Goal: Obtain resource: Obtain resource

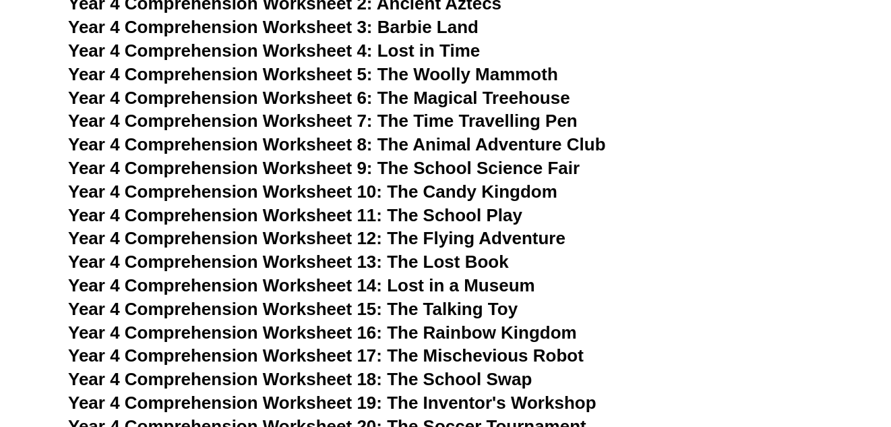
scroll to position [5442, 0]
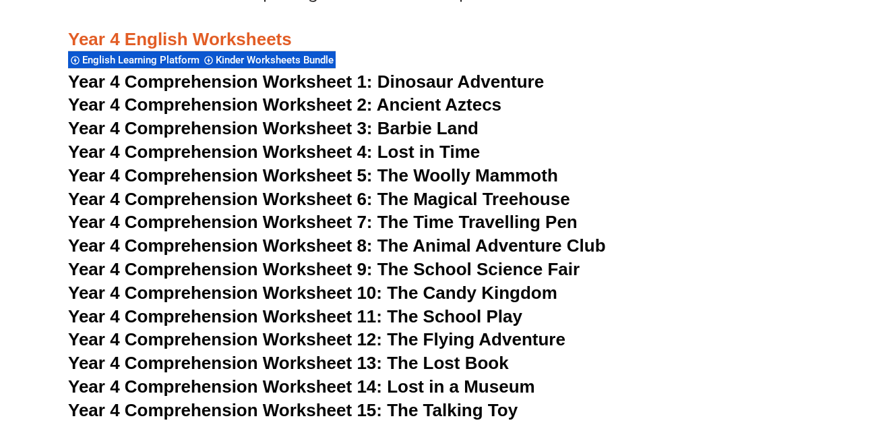
click at [405, 82] on span "Dinosaur Adventure" at bounding box center [461, 81] width 167 height 20
click at [412, 86] on span "Dinosaur Adventure" at bounding box center [461, 81] width 167 height 20
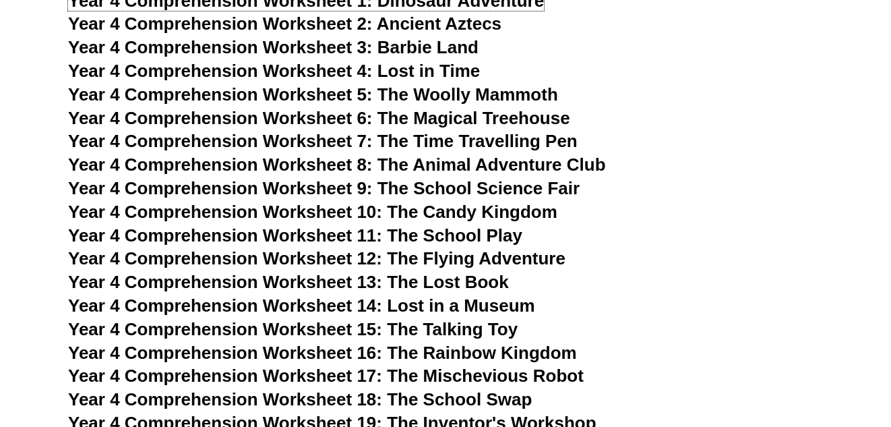
scroll to position [5504, 0]
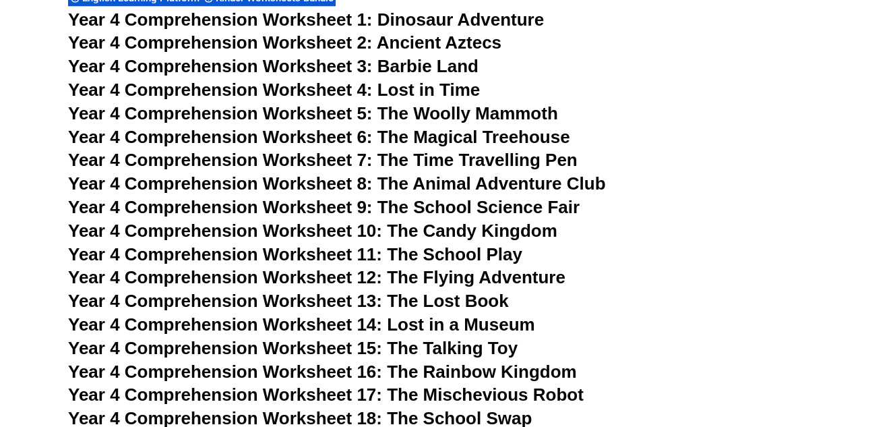
click at [316, 46] on span "Year 4 Comprehension Worksheet 2: Ancient Aztecs" at bounding box center [285, 42] width 434 height 20
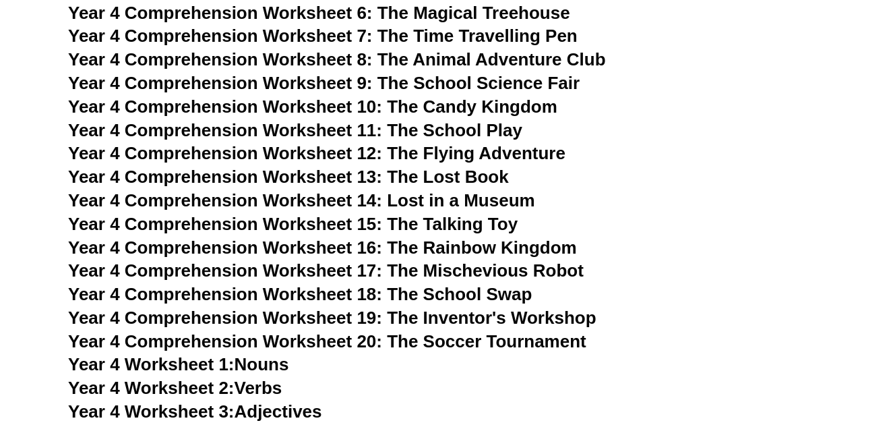
scroll to position [5644, 0]
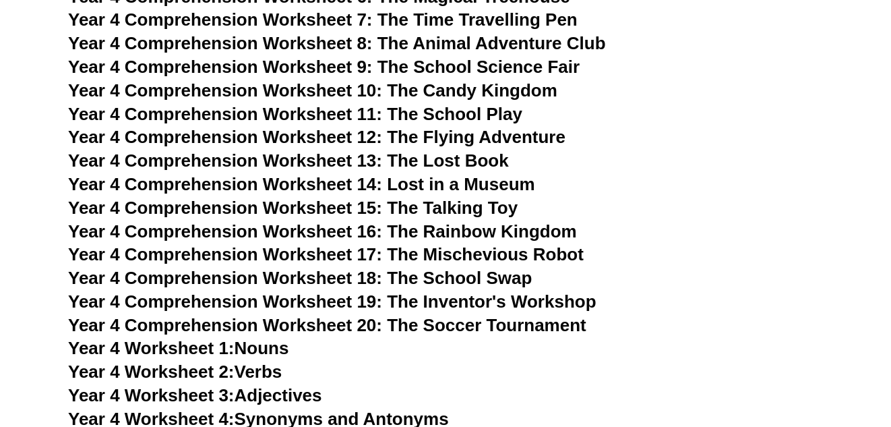
click at [416, 322] on span "Year 4 Comprehension Worksheet 20: The Soccer Tournament" at bounding box center [327, 325] width 519 height 20
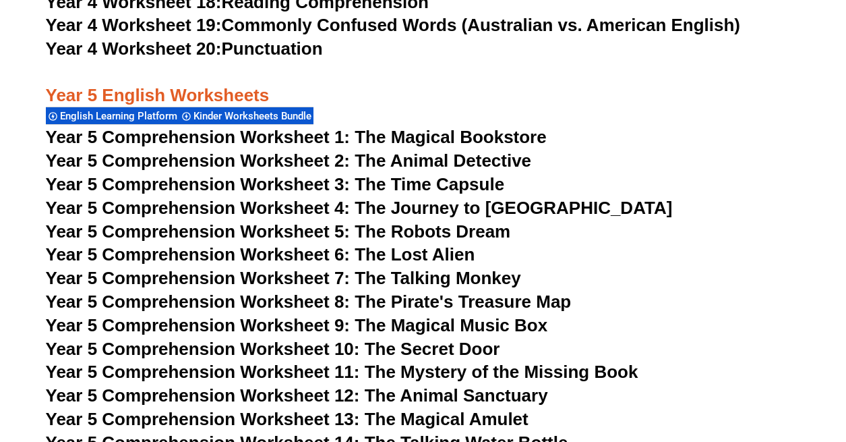
scroll to position [6434, 0]
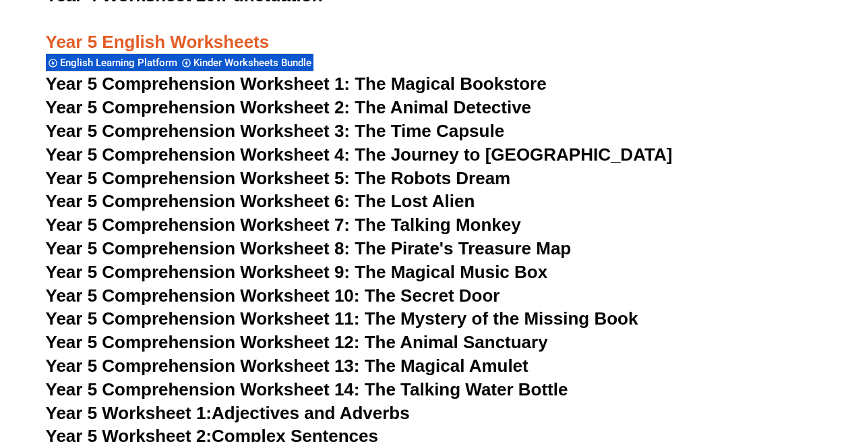
click at [345, 88] on span "Year 5 Comprehension Worksheet 1: The Magical Bookstore" at bounding box center [296, 83] width 501 height 20
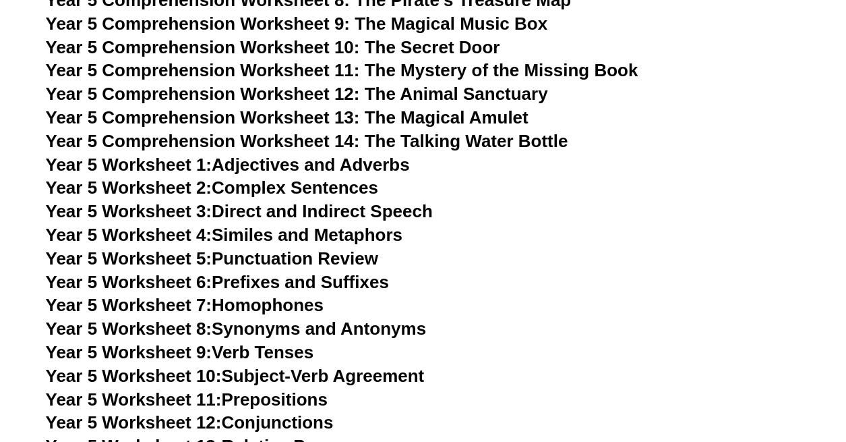
scroll to position [6685, 0]
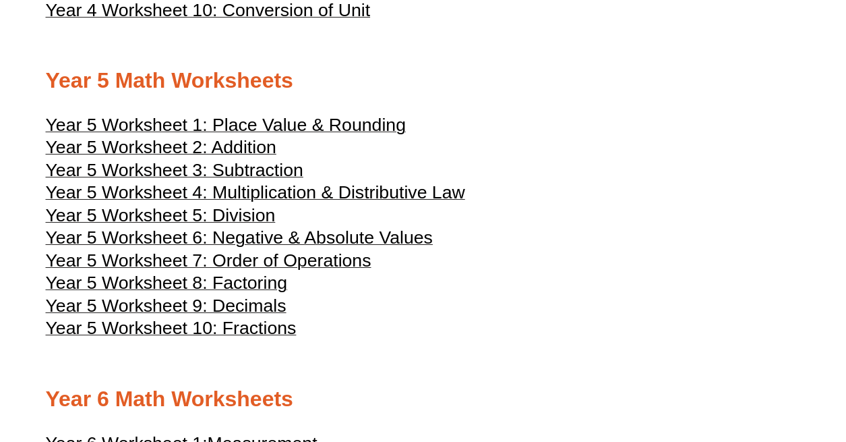
scroll to position [1936, 0]
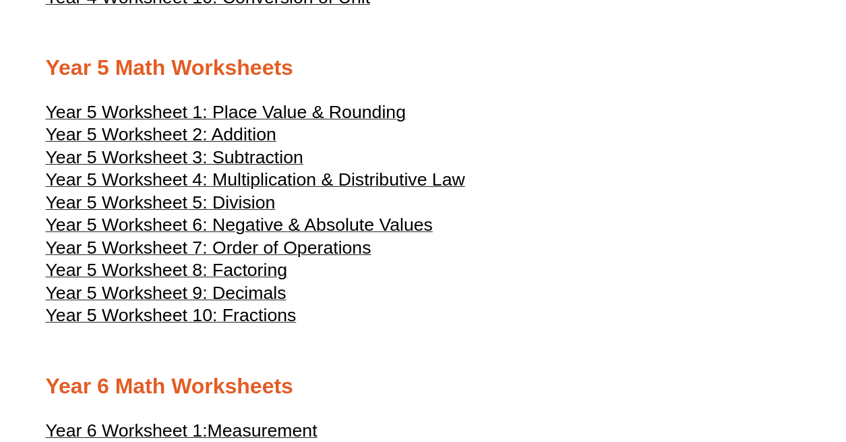
click at [265, 189] on span "Year 5 Worksheet 4: Multiplication & Distributive Law" at bounding box center [255, 179] width 419 height 20
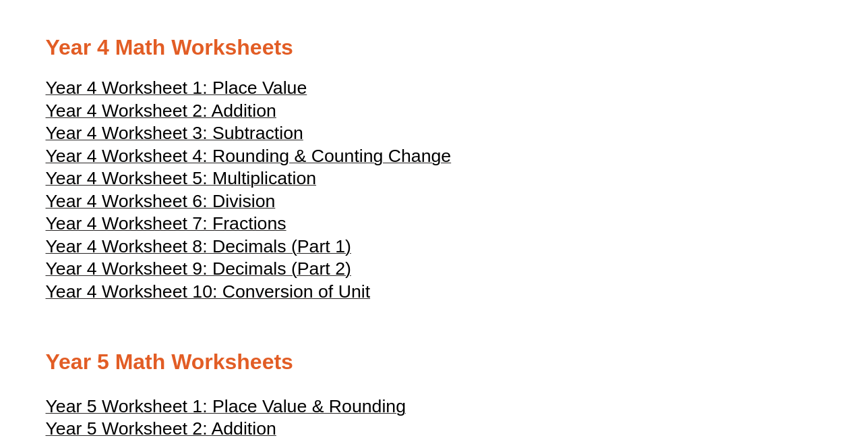
scroll to position [1607, 0]
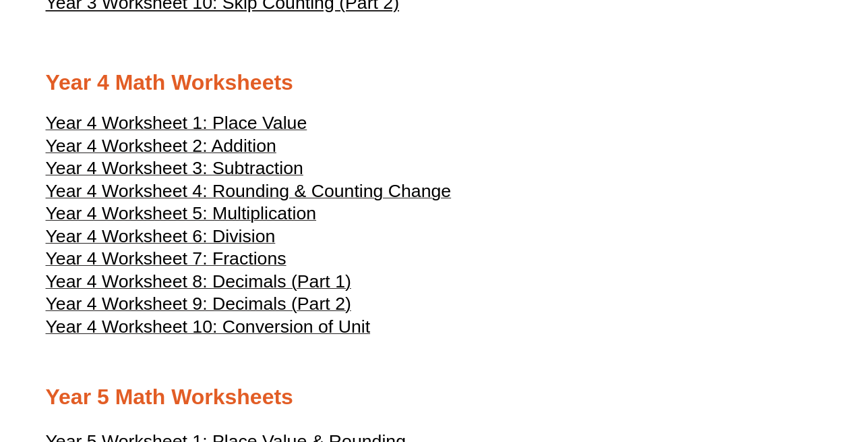
click at [283, 223] on span "Year 4 Worksheet 5: Multiplication" at bounding box center [181, 213] width 271 height 20
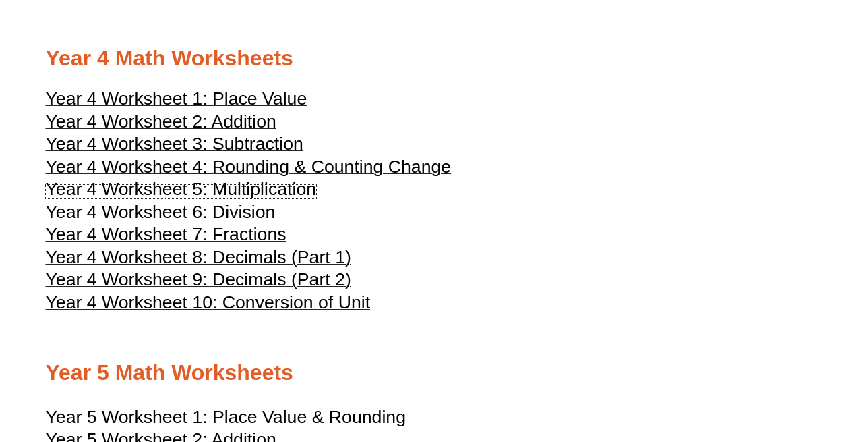
scroll to position [1634, 0]
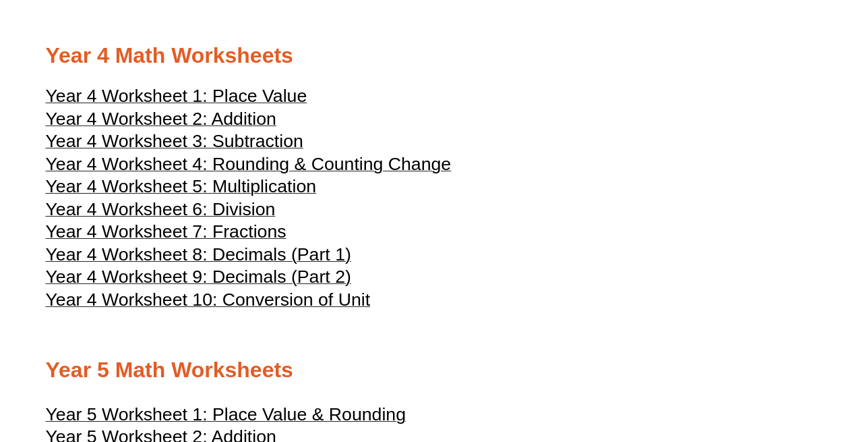
click at [257, 241] on span "Year 4 Worksheet 7: Fractions" at bounding box center [166, 231] width 241 height 20
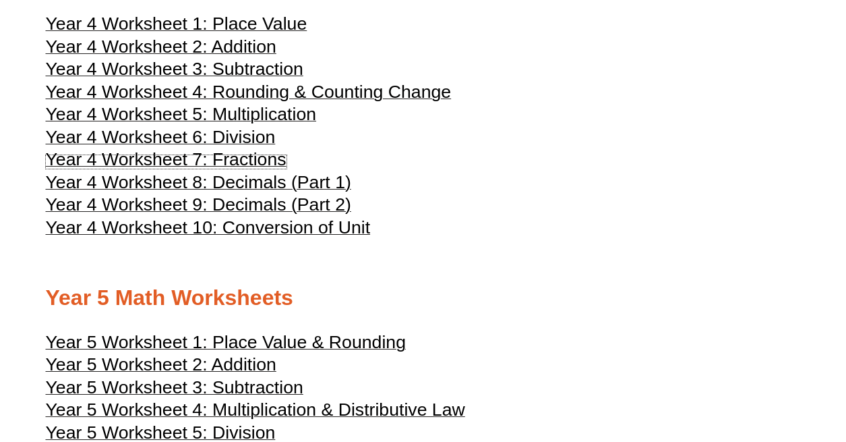
scroll to position [1705, 0]
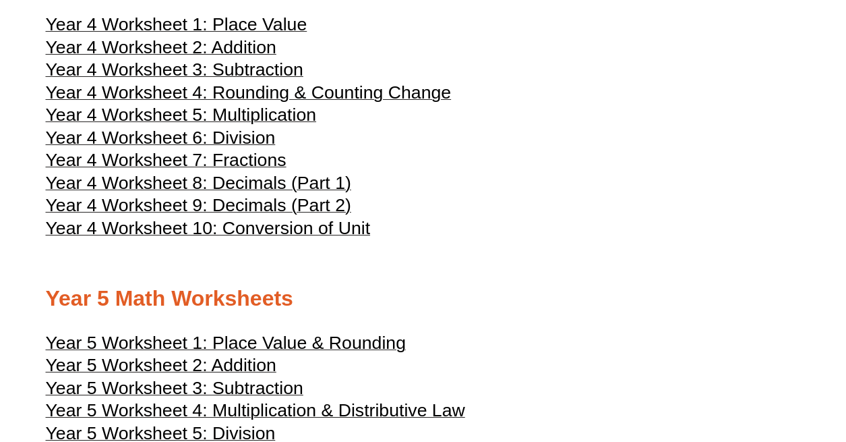
click at [254, 148] on span "Year 4 Worksheet 6: Division" at bounding box center [161, 137] width 230 height 20
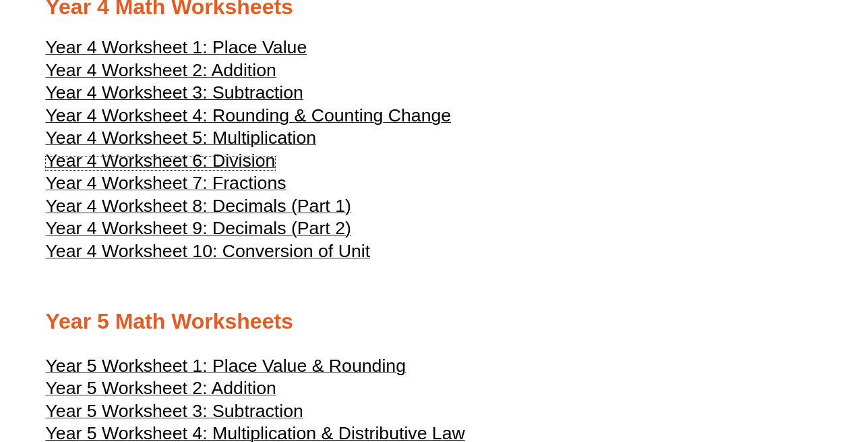
scroll to position [1678, 0]
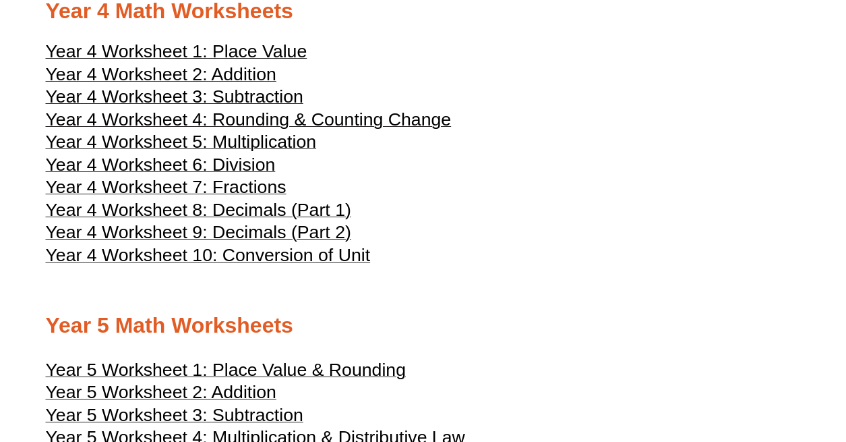
click at [225, 175] on span "Year 4 Worksheet 6: Division" at bounding box center [161, 164] width 230 height 20
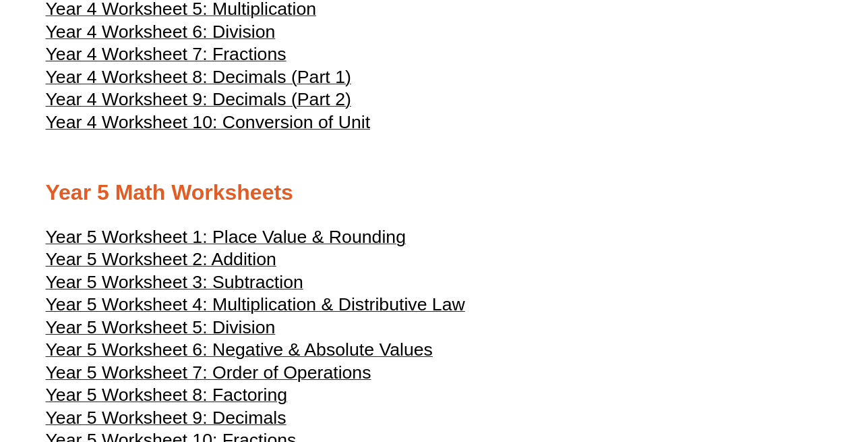
scroll to position [1807, 0]
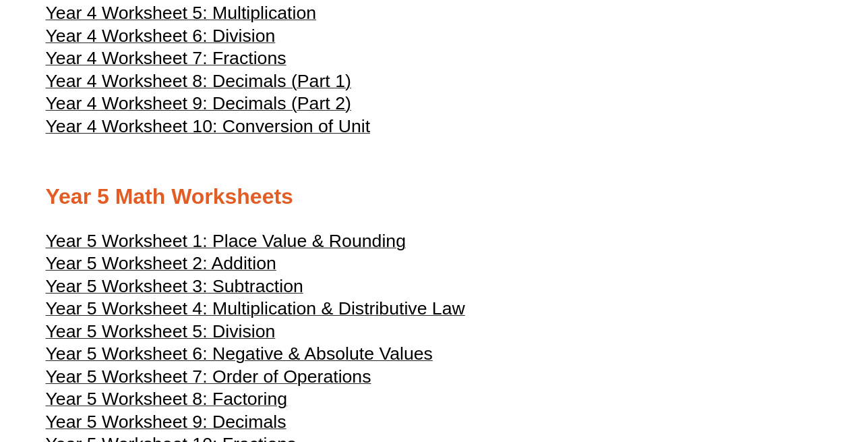
click at [353, 251] on span "Year 5 Worksheet 1: Place Value & Rounding" at bounding box center [226, 241] width 360 height 20
